Goal: Find contact information: Find contact information

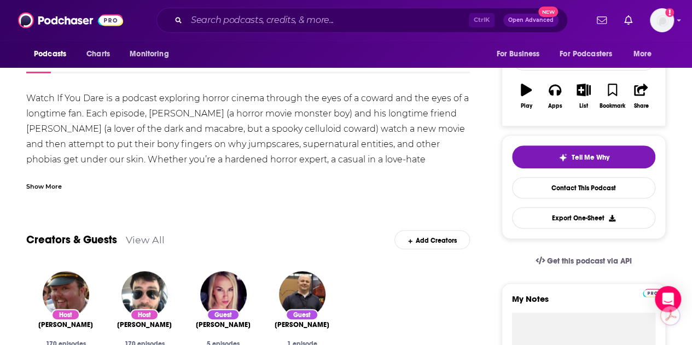
scroll to position [160, 0]
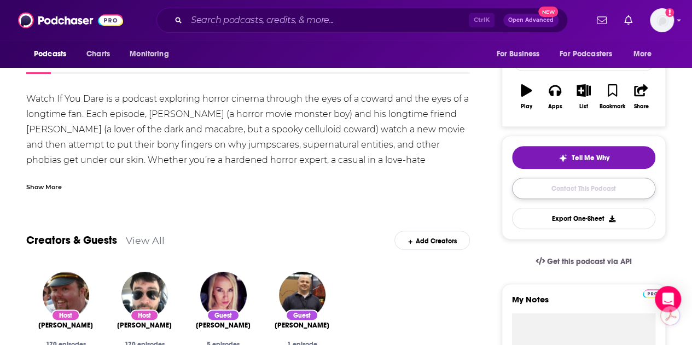
click at [551, 194] on link "Contact This Podcast" at bounding box center [583, 188] width 143 height 21
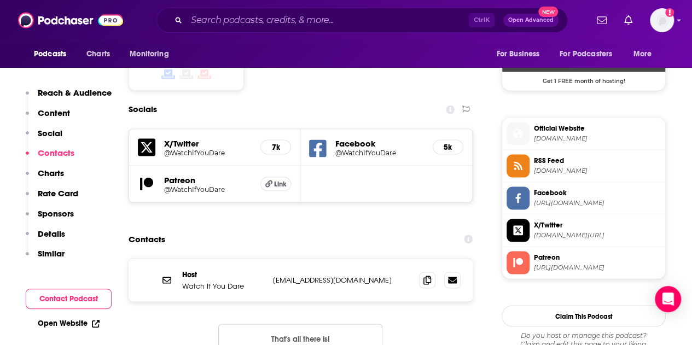
scroll to position [910, 0]
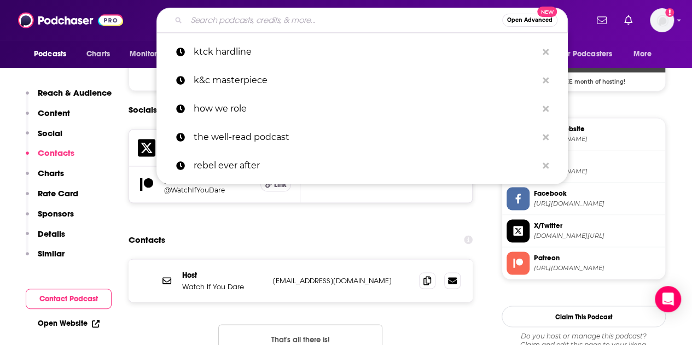
click at [324, 25] on input "Search podcasts, credits, & more..." at bounding box center [344, 19] width 316 height 17
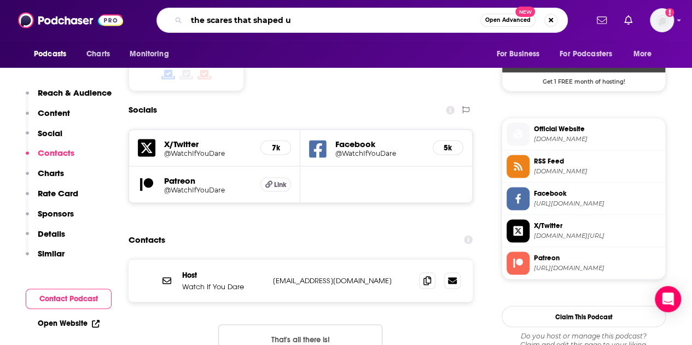
type input "the scares that shaped us"
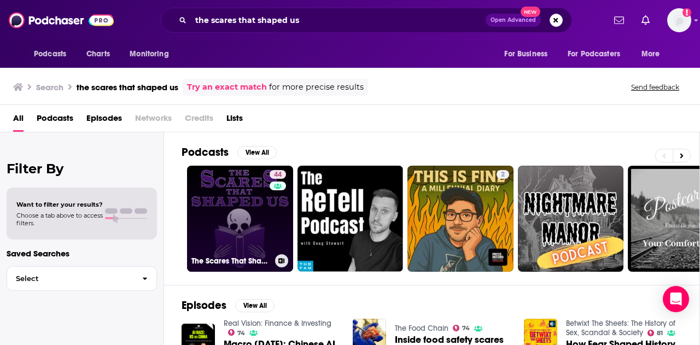
click at [236, 179] on link "44 The Scares That Shaped Us" at bounding box center [240, 219] width 106 height 106
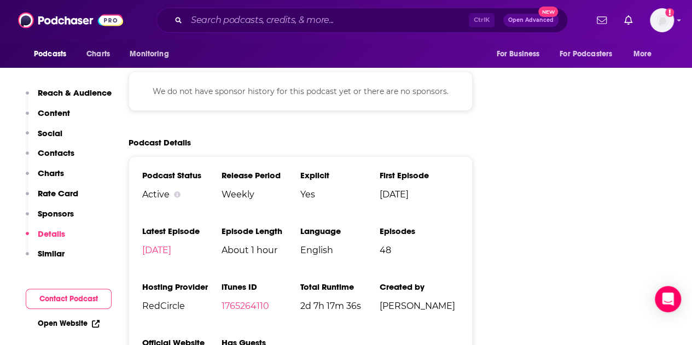
scroll to position [1246, 0]
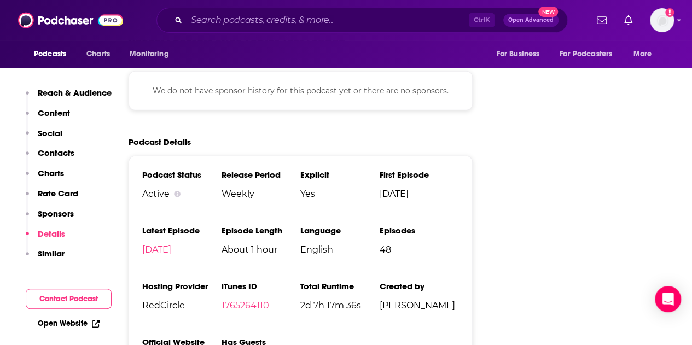
click at [63, 151] on p "Contacts" at bounding box center [56, 153] width 37 height 10
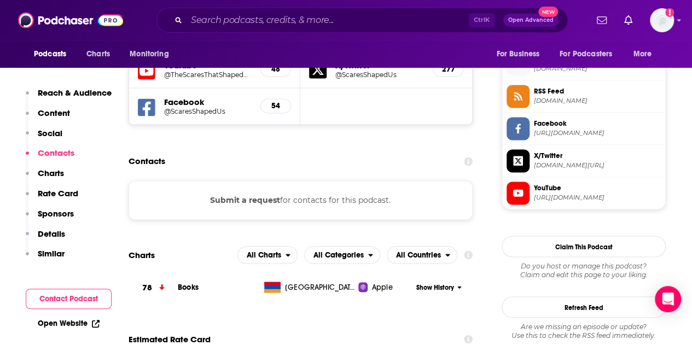
scroll to position [792, 0]
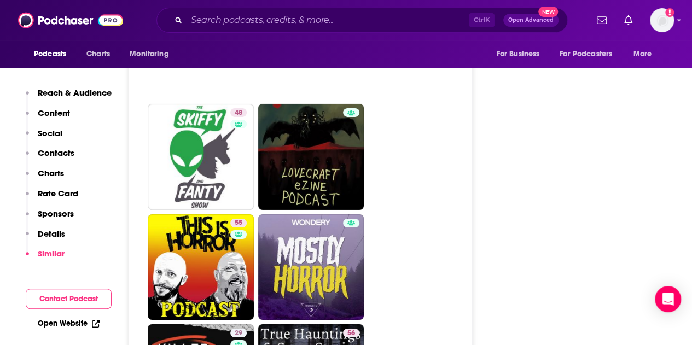
scroll to position [1837, 0]
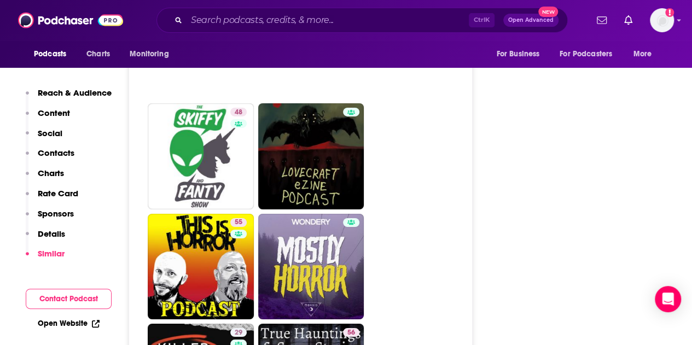
click at [49, 301] on button "Contact Podcast" at bounding box center [69, 299] width 86 height 20
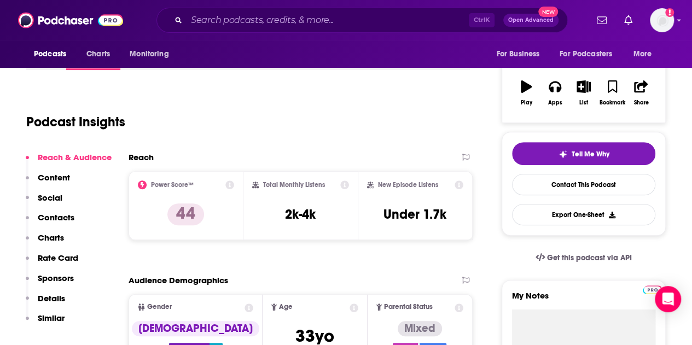
scroll to position [163, 0]
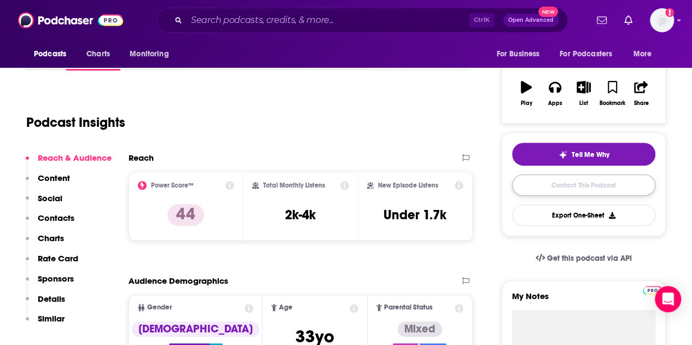
click at [535, 183] on link "Contact This Podcast" at bounding box center [583, 184] width 143 height 21
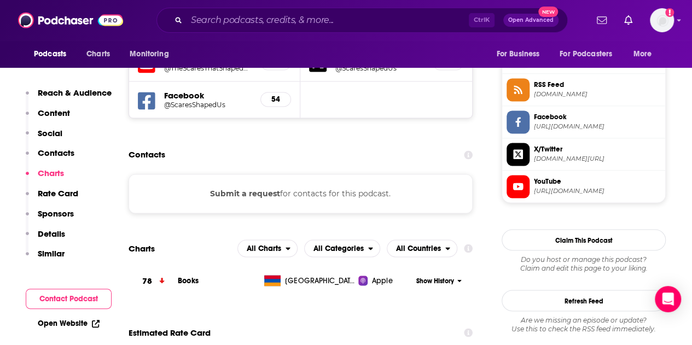
scroll to position [798, 0]
